Goal: Task Accomplishment & Management: Manage account settings

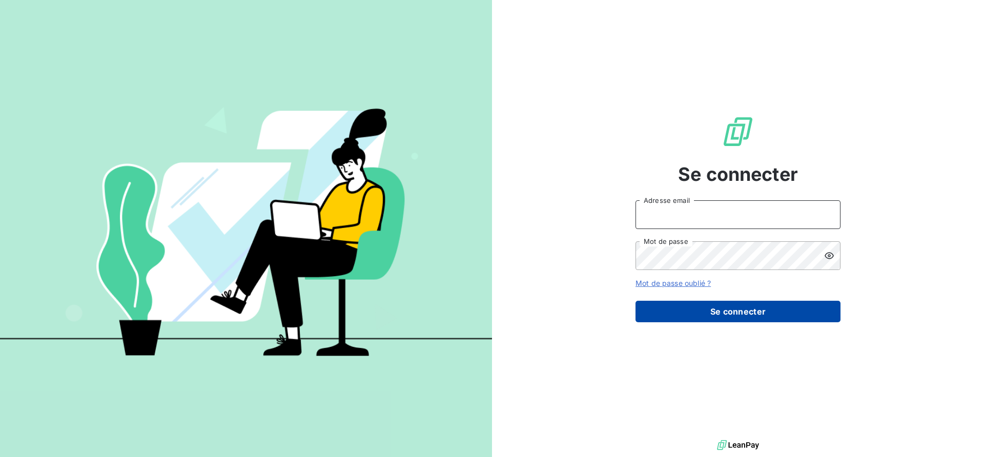
type input "[EMAIL_ADDRESS][DOMAIN_NAME]"
click at [742, 312] on button "Se connecter" at bounding box center [737, 312] width 205 height 22
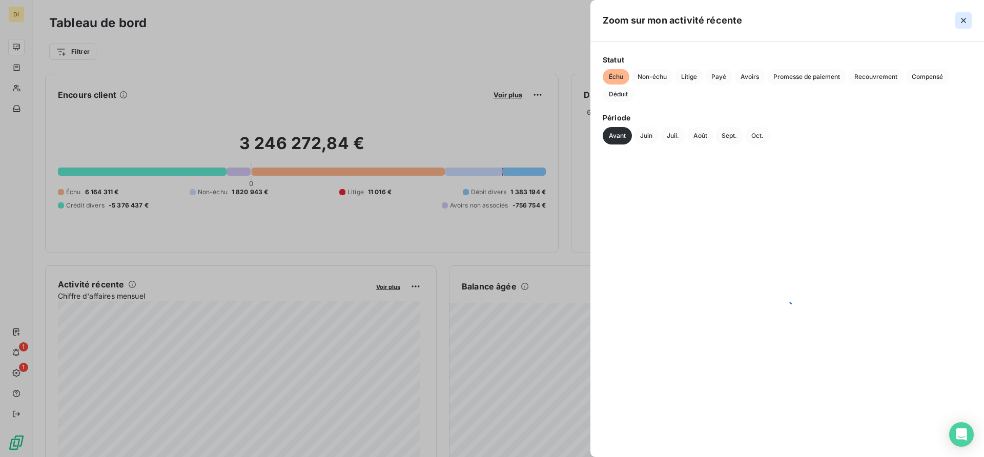
click at [966, 20] on icon "button" at bounding box center [963, 20] width 10 height 10
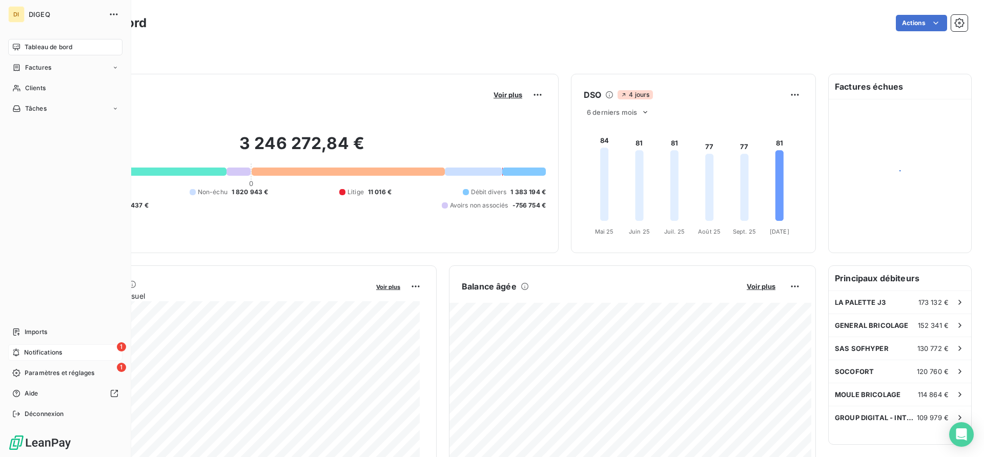
click at [53, 354] on span "Notifications" at bounding box center [43, 352] width 38 height 9
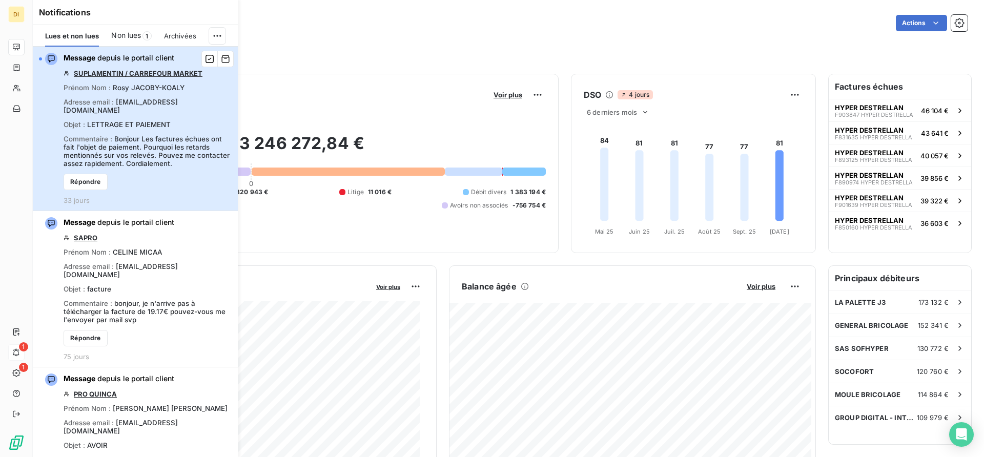
click at [126, 134] on div "Message depuis le portail client SUPLAMENTIN / CARREFOUR MARKET Prénom Nom : [P…" at bounding box center [148, 129] width 168 height 152
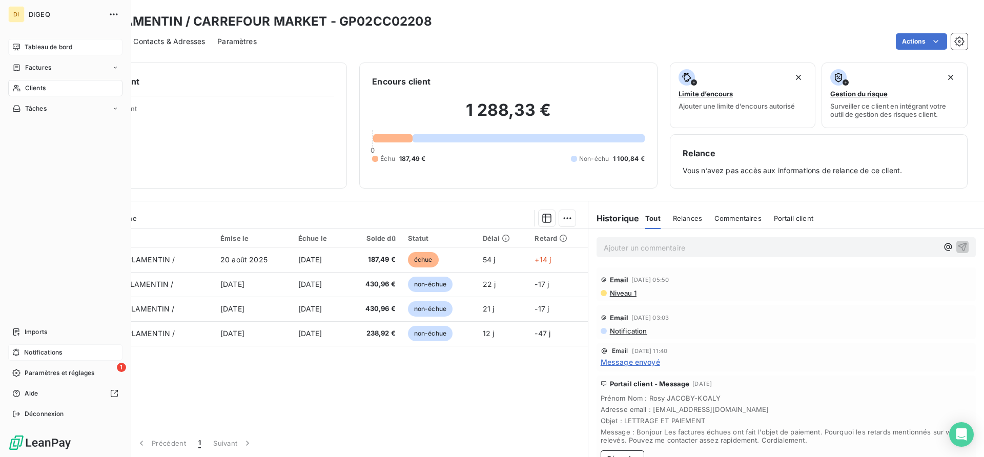
click at [42, 53] on div "Tableau de bord" at bounding box center [65, 47] width 114 height 16
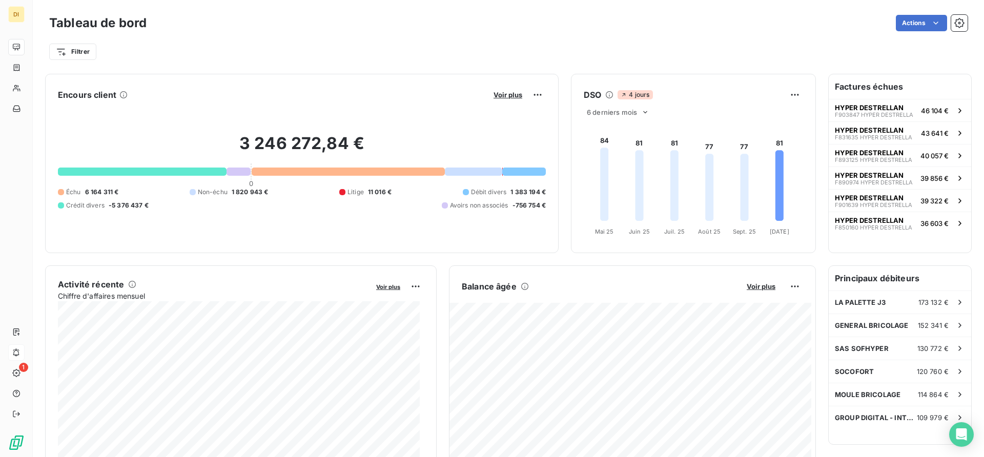
click at [750, 264] on div "Encours client Voir plus 3 246 272,84 € 0 Échu 6 164 311 € Non-échu 1 820 943 €…" at bounding box center [430, 406] width 771 height 665
